Goal: Task Accomplishment & Management: Use online tool/utility

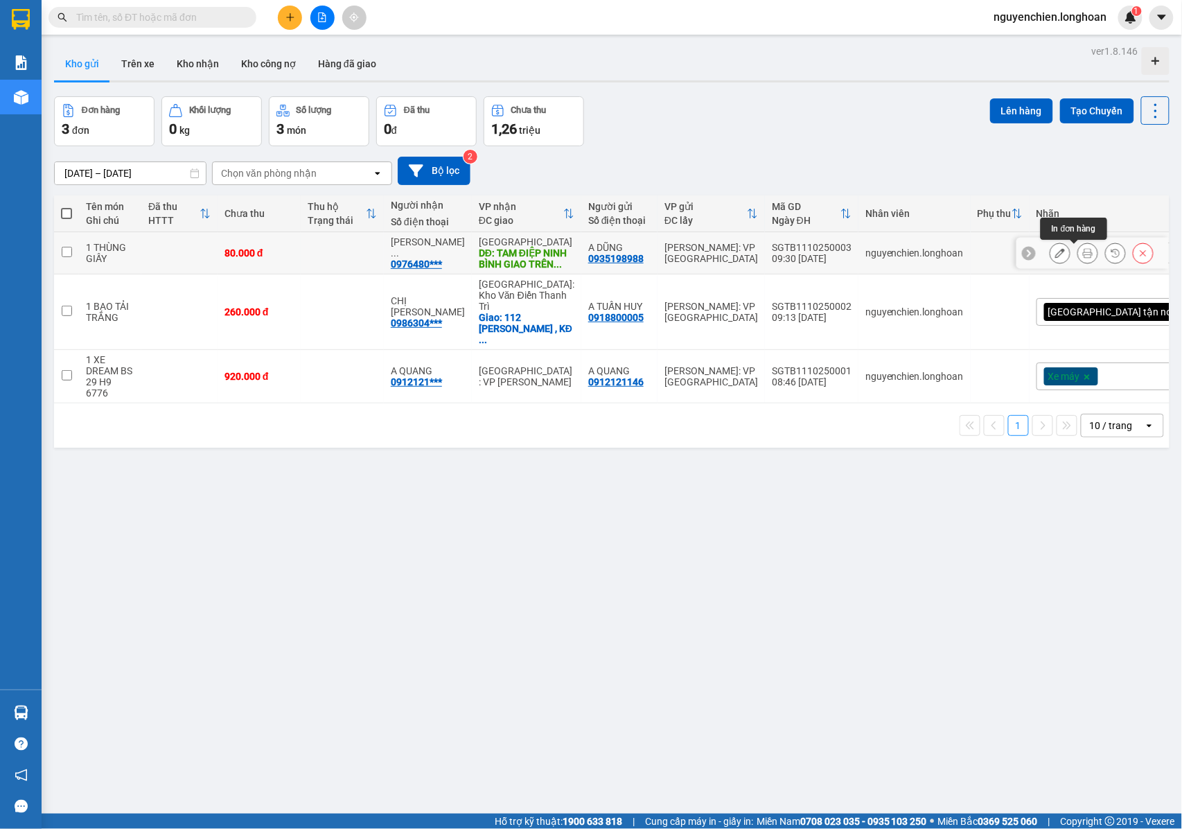
click at [1083, 256] on icon at bounding box center [1088, 253] width 10 height 10
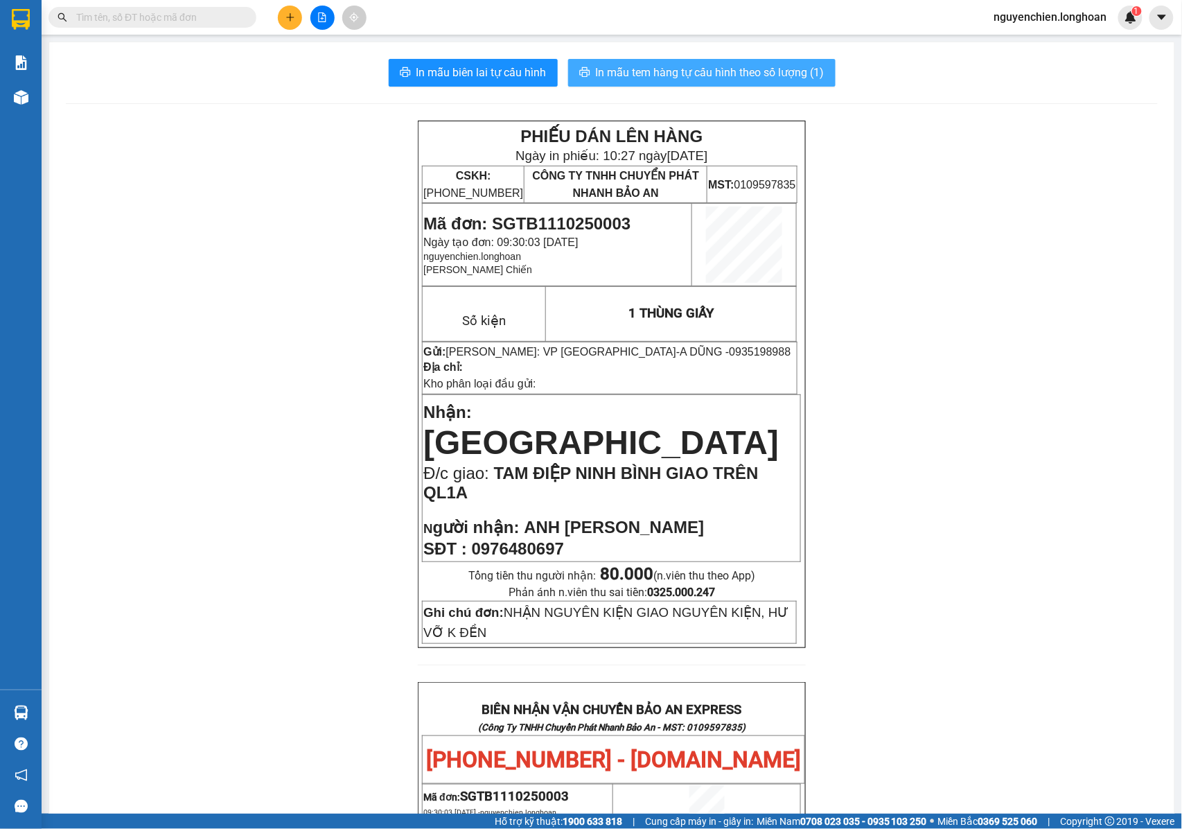
click at [708, 76] on span "In mẫu tem hàng tự cấu hình theo số lượng (1)" at bounding box center [710, 72] width 229 height 17
drag, startPoint x: 187, startPoint y: 3, endPoint x: 182, endPoint y: 26, distance: 22.9
click at [184, 9] on div "Kết quả tìm kiếm ( 0 ) Bộ lọc No Data nguyenchien.longhoan 1" at bounding box center [591, 17] width 1182 height 35
click at [182, 26] on span at bounding box center [153, 17] width 208 height 21
click at [193, 20] on input "text" at bounding box center [158, 17] width 164 height 15
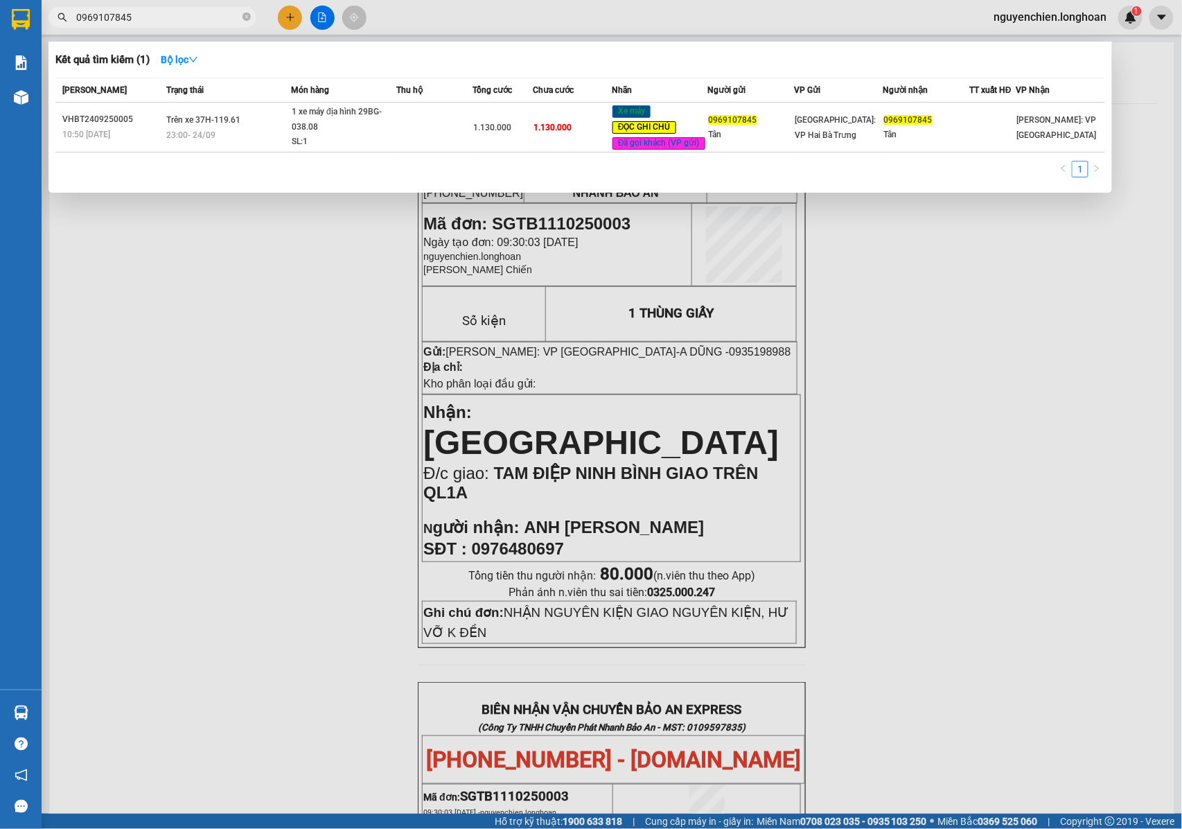
type input "0969107845"
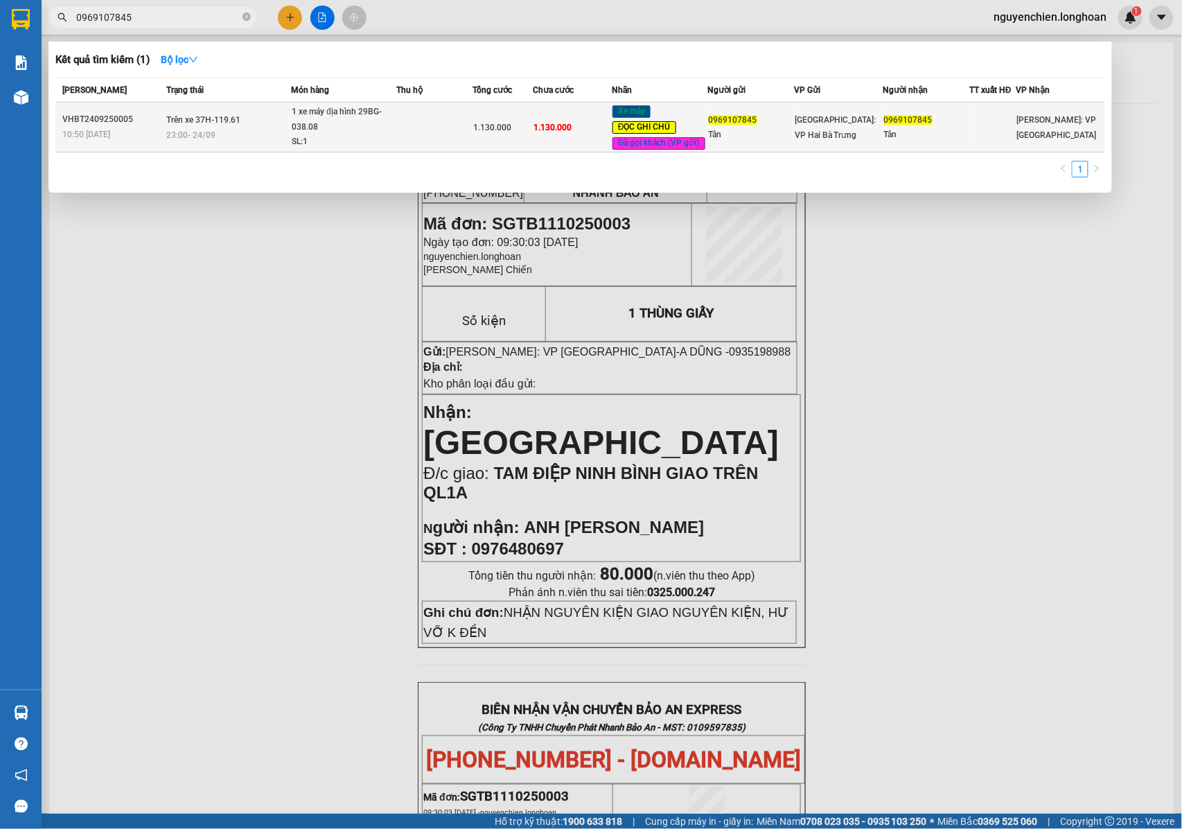
click at [252, 132] on div "23:00 [DATE]" at bounding box center [228, 134] width 124 height 15
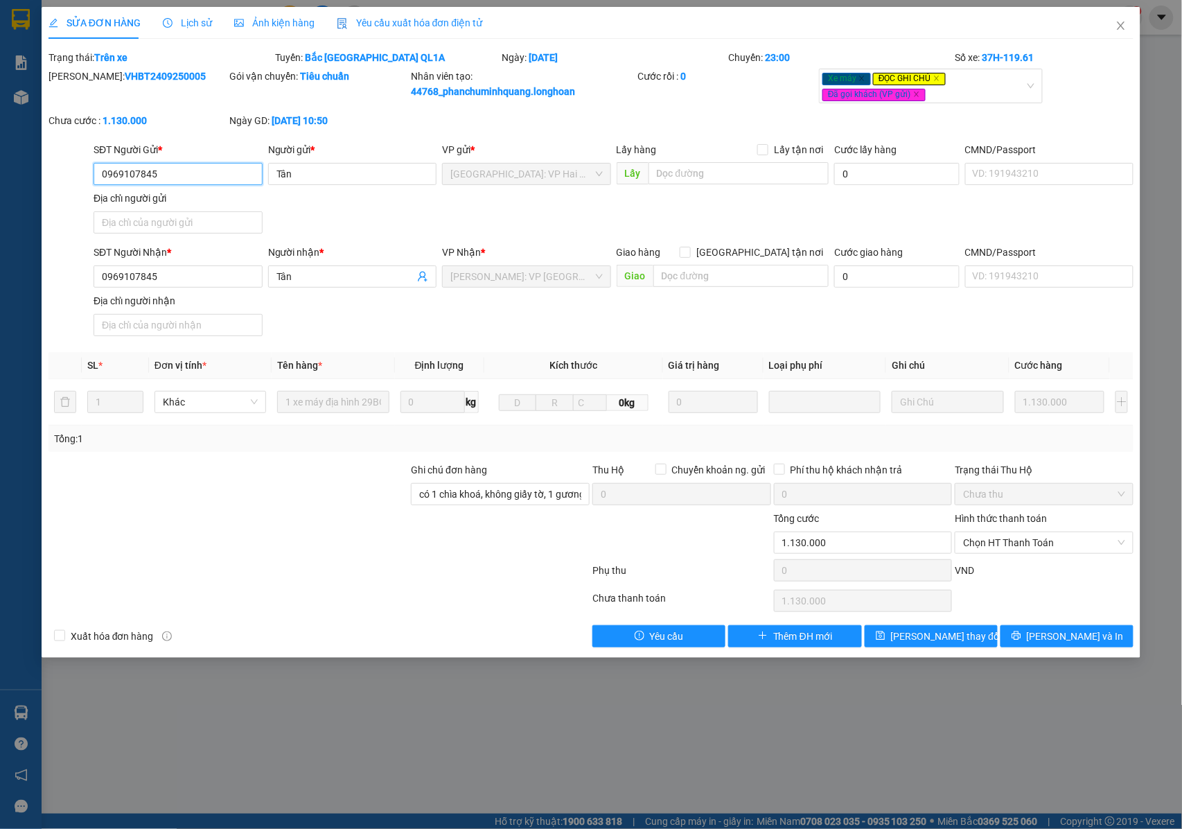
type input "0969107845"
type input "Tân"
type input "0969107845"
type input "Tân"
type input "có 1 chìa khoá, không giấy tờ, 1 gương, 1 mũ + KHÁCH QUA KHO LẤY XE NGÀY 28"
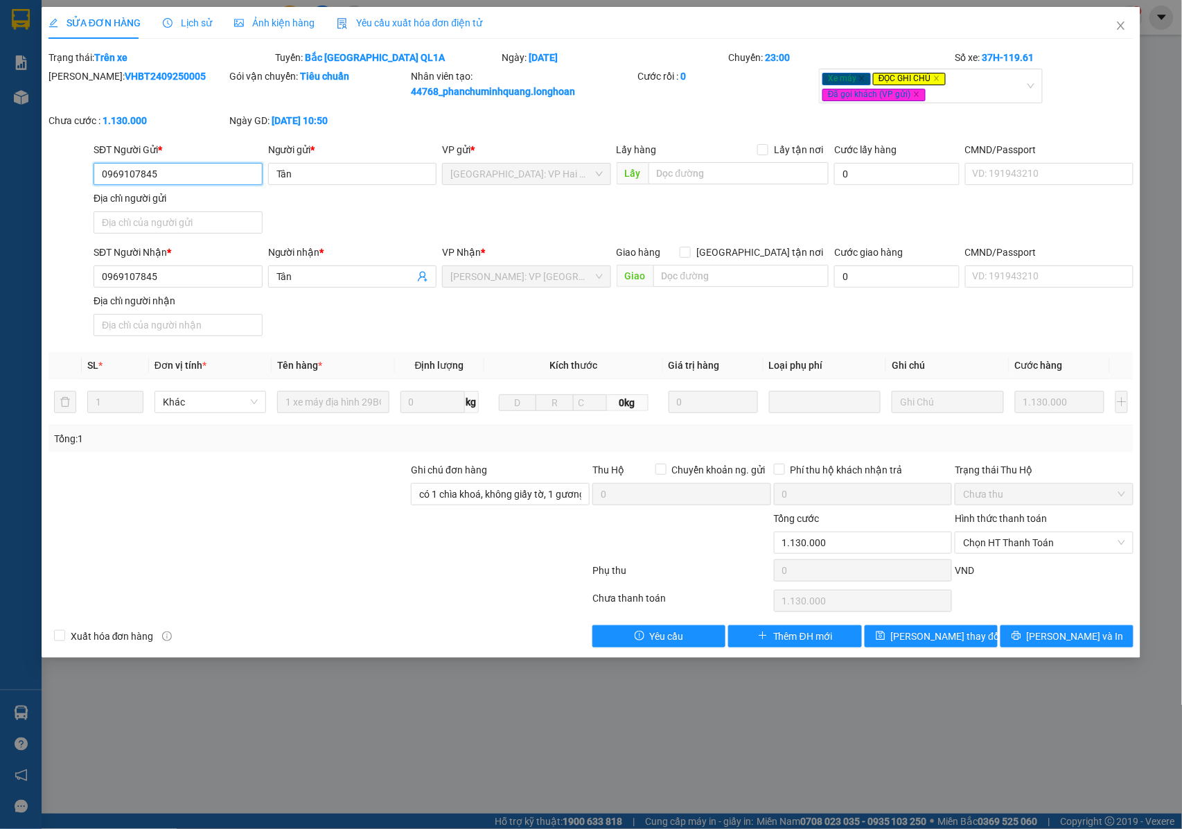
type input "0"
type input "1.130.000"
